Goal: Information Seeking & Learning: Find specific fact

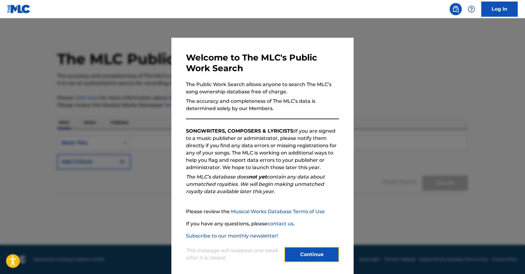
click at [315, 251] on button "Continue" at bounding box center [311, 254] width 55 height 15
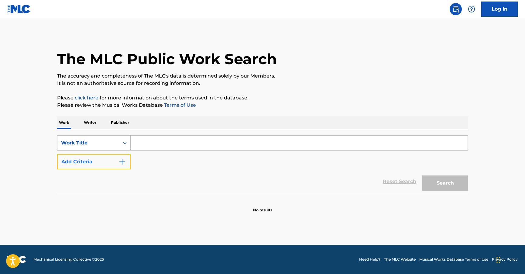
click at [120, 159] on img "Search Form" at bounding box center [121, 161] width 7 height 7
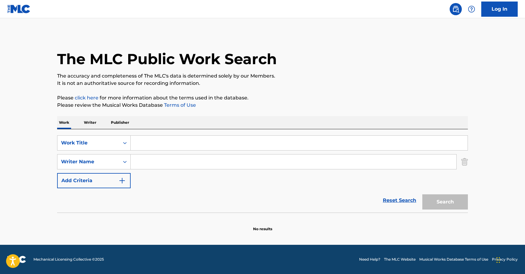
click at [164, 162] on input "Search Form" at bounding box center [293, 161] width 325 height 15
paste input "[PERSON_NAME]"
type input "[PERSON_NAME]"
click at [154, 143] on input "Search Form" at bounding box center [299, 142] width 337 height 15
click at [422, 194] on button "Search" at bounding box center [445, 201] width 46 height 15
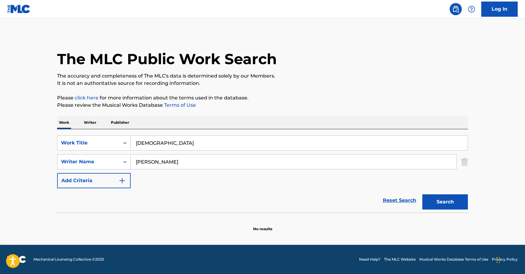
drag, startPoint x: 155, startPoint y: 144, endPoint x: 132, endPoint y: 145, distance: 23.4
click at [132, 145] on input "[DEMOGRAPHIC_DATA]" at bounding box center [299, 142] width 337 height 15
type input "Boom"
click at [422, 194] on button "Search" at bounding box center [445, 201] width 46 height 15
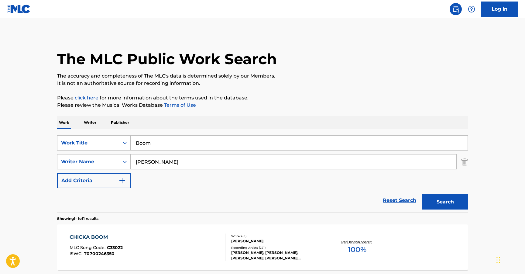
click at [91, 234] on div "CHICKA BOOM" at bounding box center [96, 236] width 53 height 7
drag, startPoint x: 185, startPoint y: 162, endPoint x: 127, endPoint y: 162, distance: 57.7
click at [127, 162] on div "SearchWithCriteriadc42c567-c481-442a-9bcf-abd94d6ef706 Writer Name [PERSON_NAME]" at bounding box center [262, 161] width 410 height 15
type input "[PERSON_NAME]"
drag, startPoint x: 154, startPoint y: 143, endPoint x: 133, endPoint y: 142, distance: 21.0
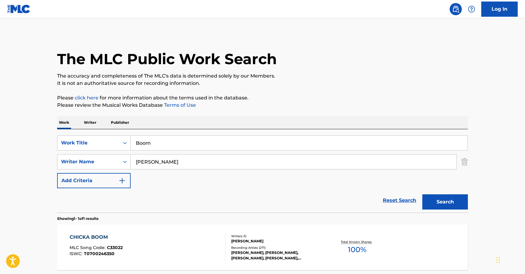
click at [133, 142] on input "Boom" at bounding box center [299, 142] width 337 height 15
type input "Livin on a prayer"
click at [422, 194] on button "Search" at bounding box center [445, 201] width 46 height 15
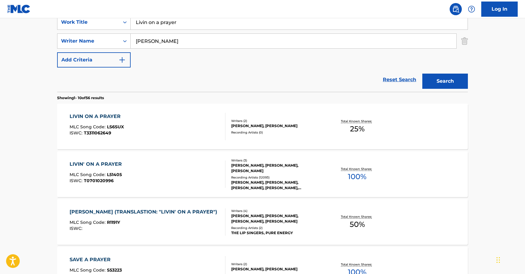
scroll to position [121, 0]
click at [104, 162] on div "LIVIN' ON A PRAYER" at bounding box center [97, 163] width 55 height 7
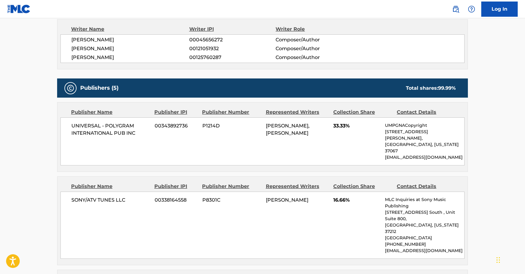
scroll to position [335, 0]
